Goal: Information Seeking & Learning: Learn about a topic

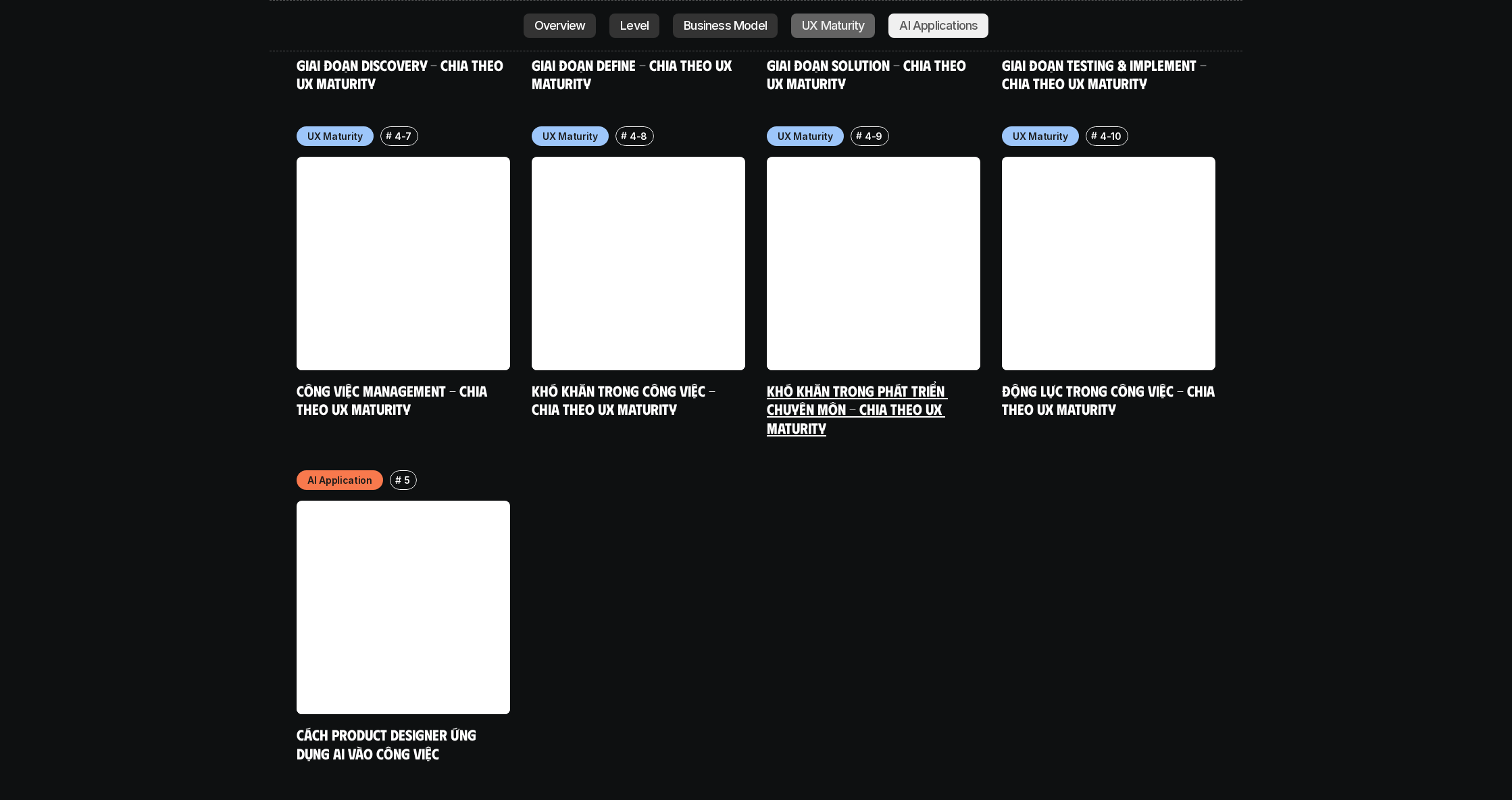
scroll to position [7100, 0]
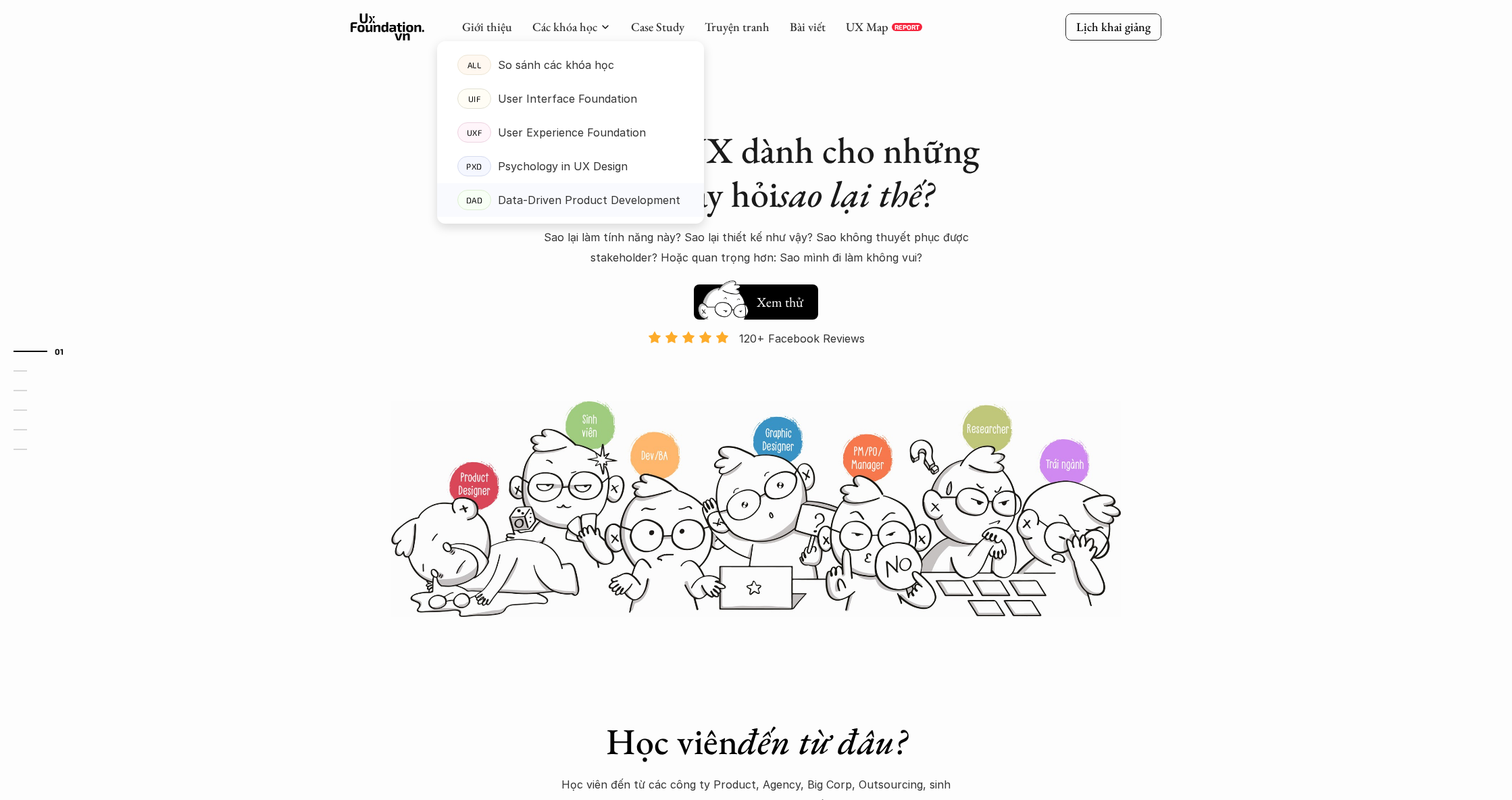
click at [609, 195] on p "Data-Driven Product Development" at bounding box center [589, 199] width 182 height 20
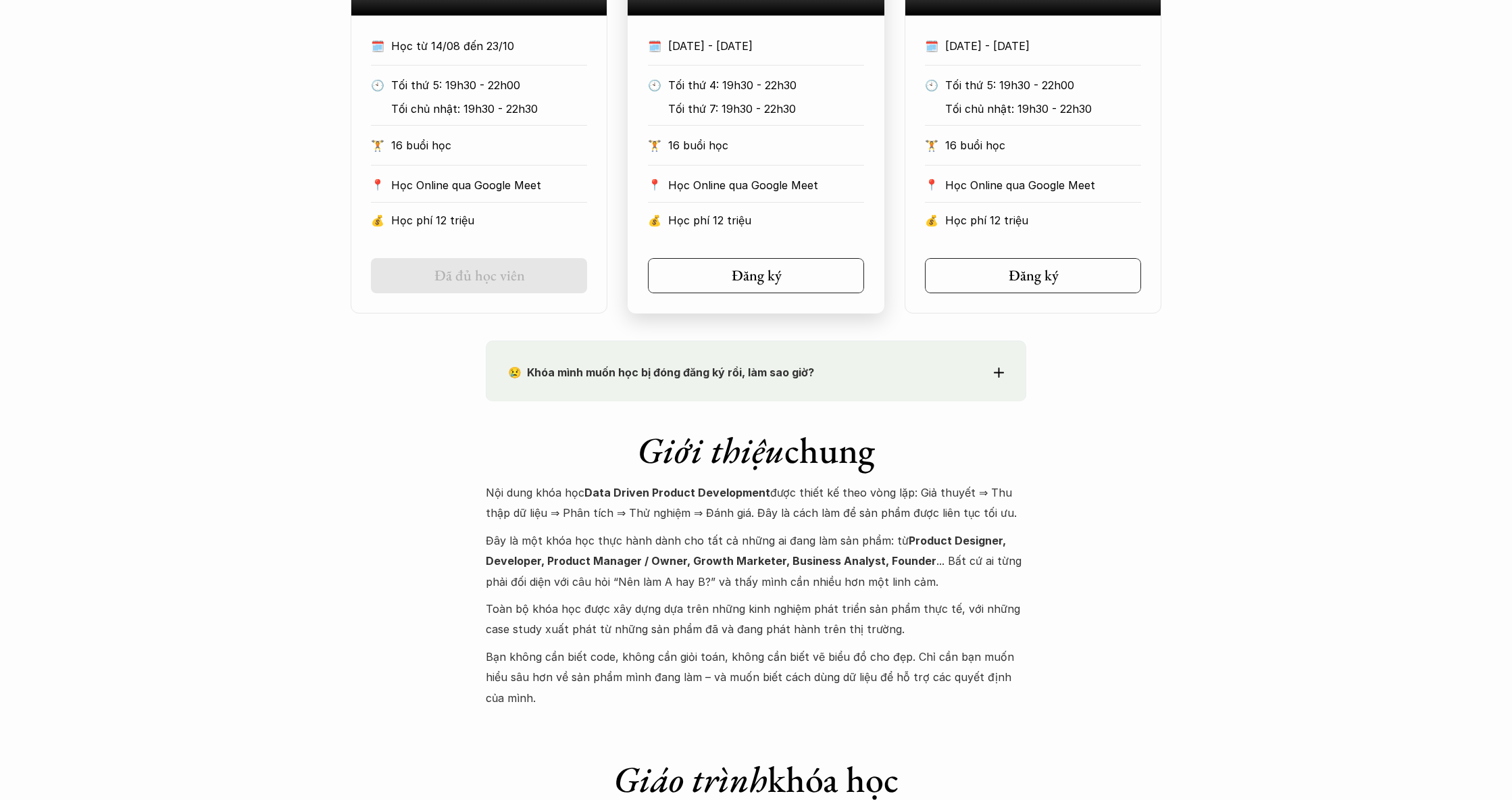
scroll to position [1092, 0]
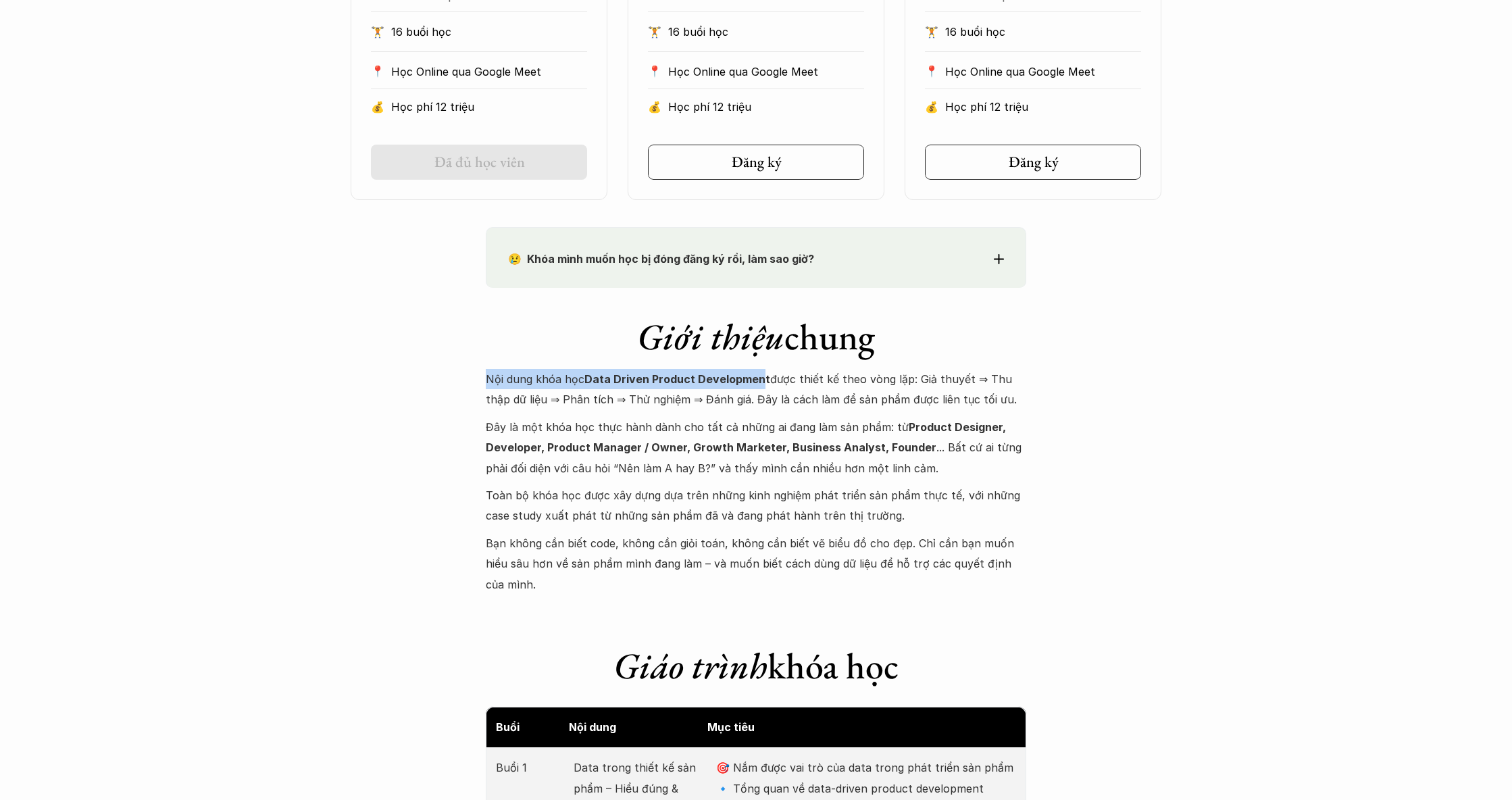
drag, startPoint x: 483, startPoint y: 375, endPoint x: 758, endPoint y: 374, distance: 275.0
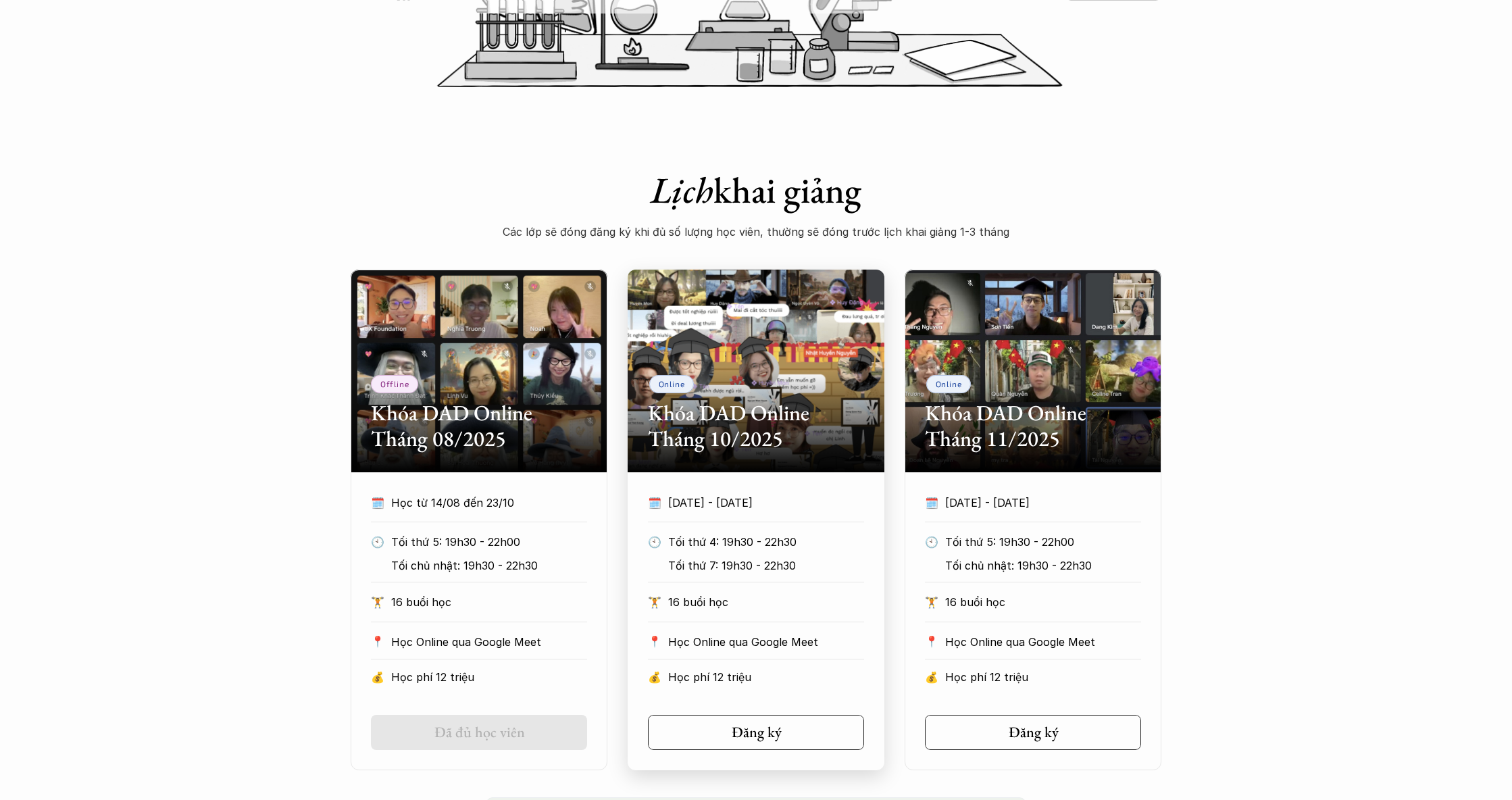
scroll to position [0, 0]
